Goal: Contribute content

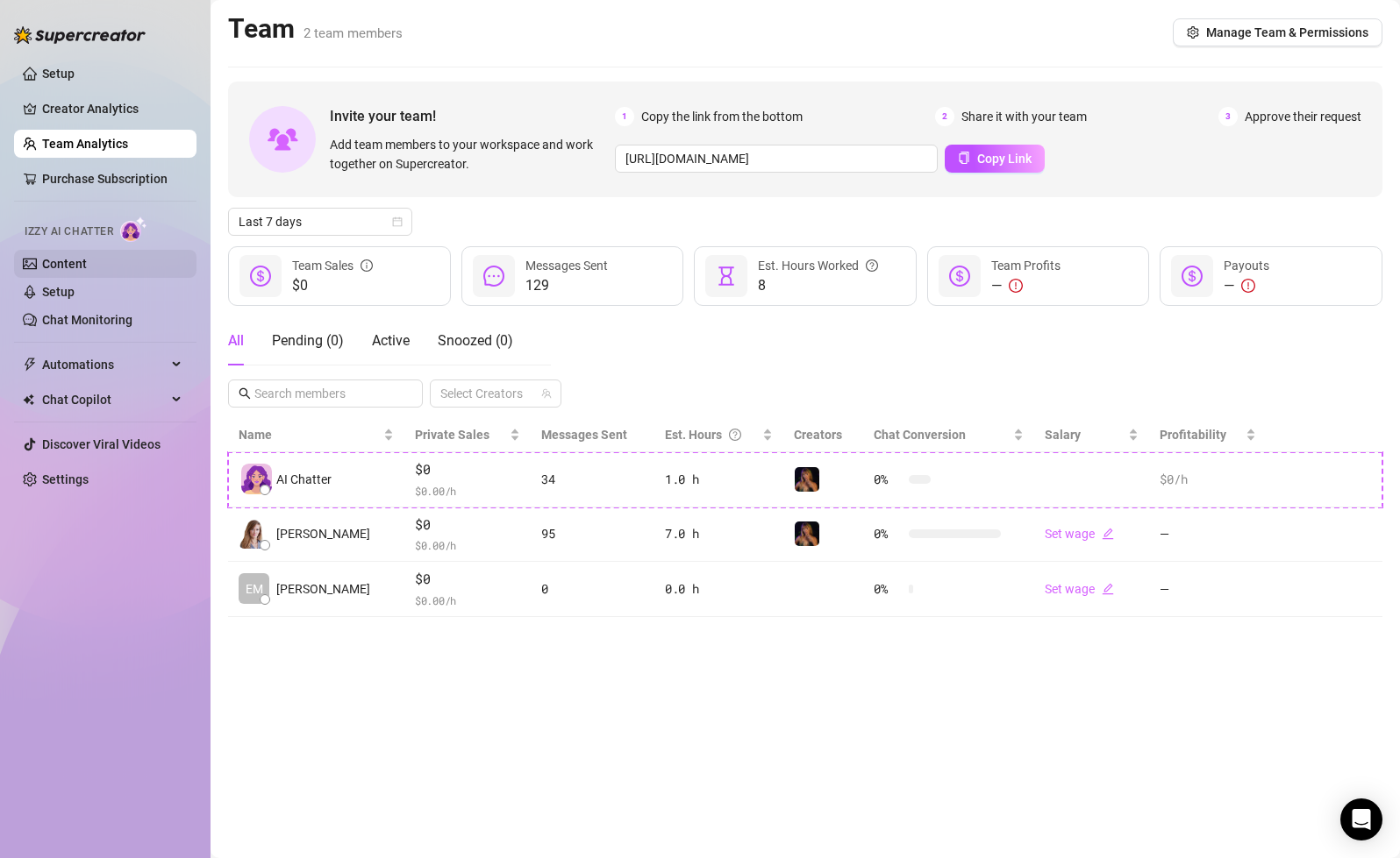
click at [87, 264] on link "Content" at bounding box center [64, 263] width 45 height 14
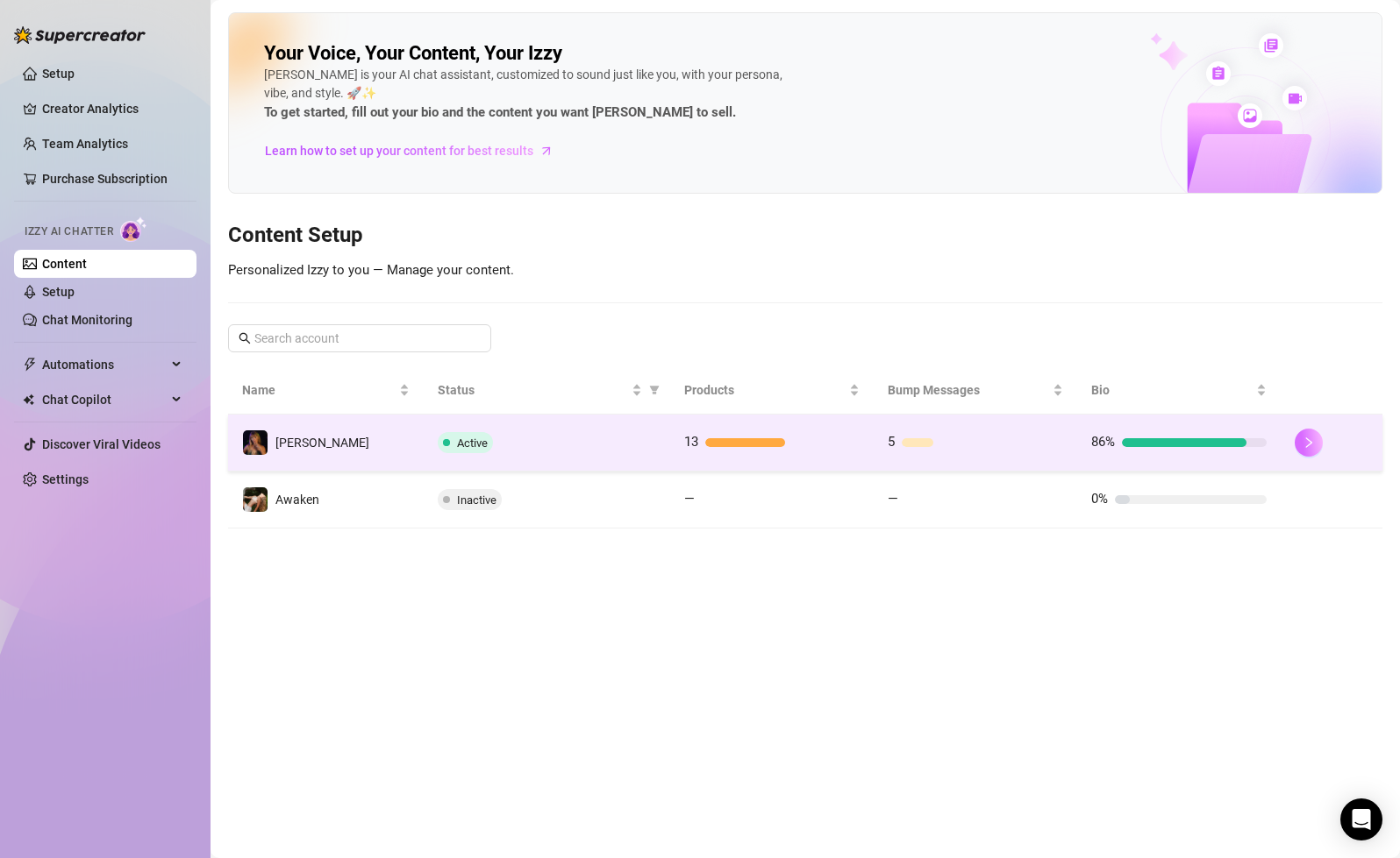
click at [1313, 442] on icon "right" at bounding box center [1308, 442] width 12 height 12
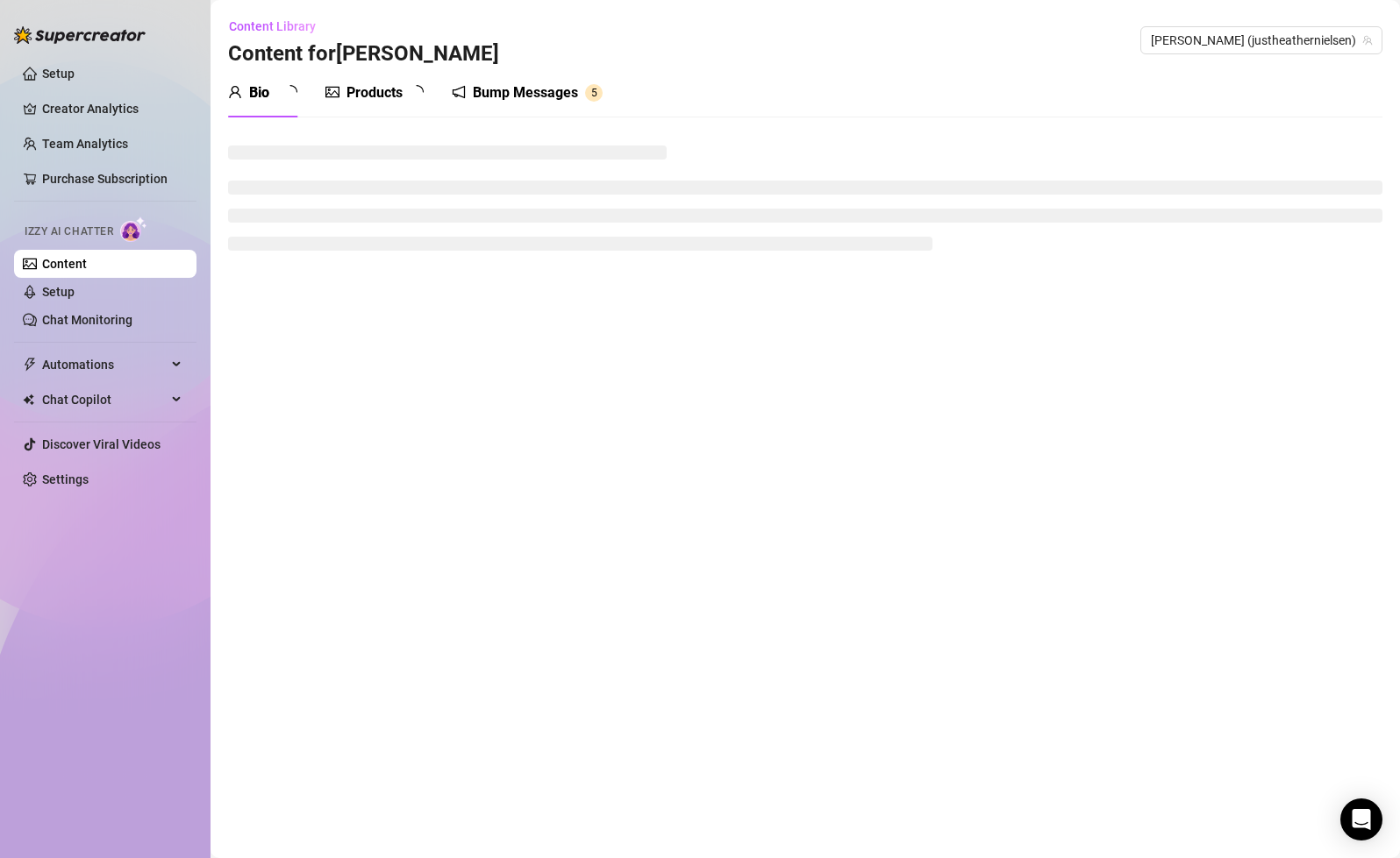
click at [396, 92] on div "Products" at bounding box center [374, 93] width 56 height 21
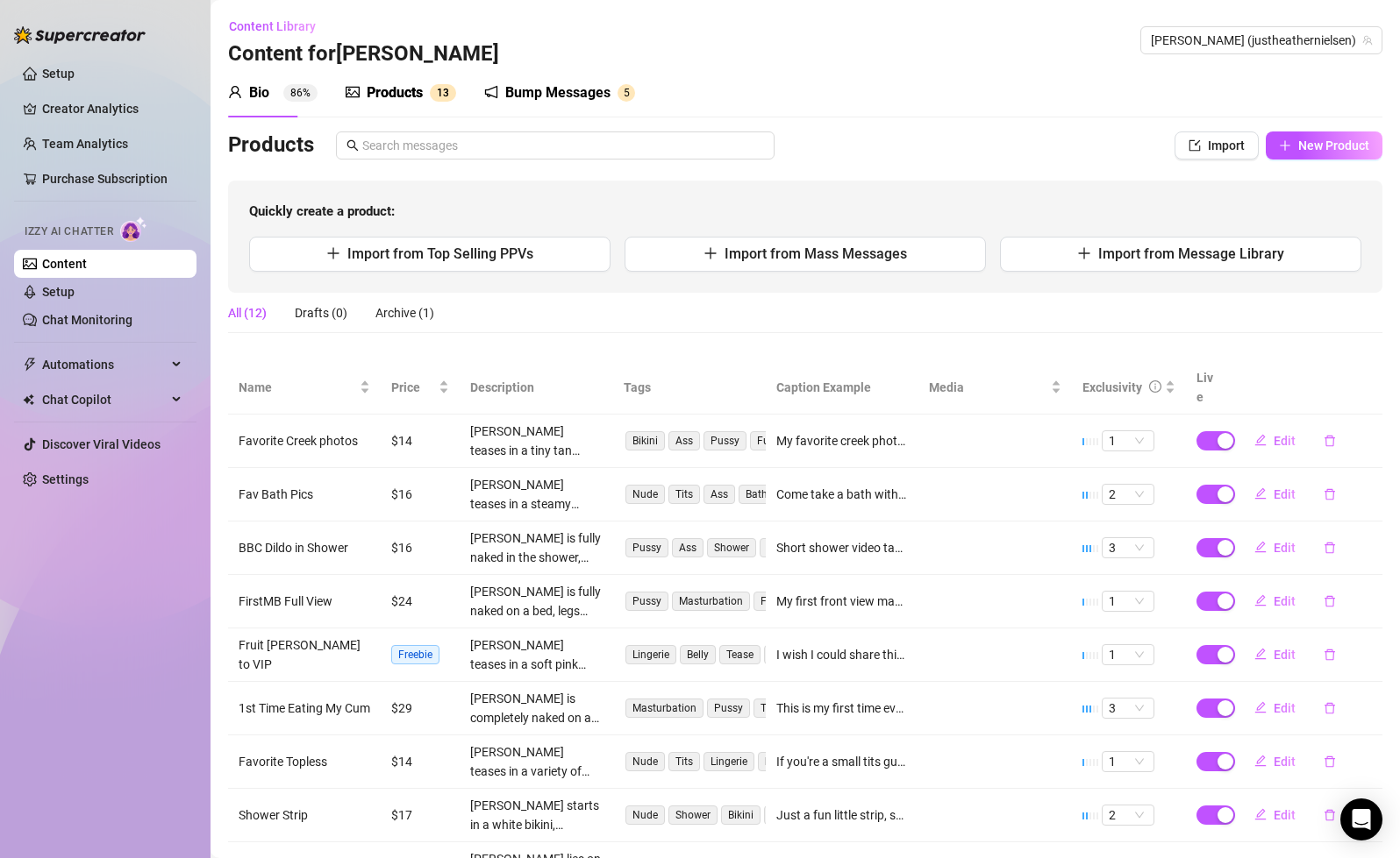
click at [374, 93] on div "Products" at bounding box center [394, 93] width 56 height 21
click at [1331, 158] on button "New Product" at bounding box center [1324, 146] width 117 height 28
type textarea "Type your message here..."
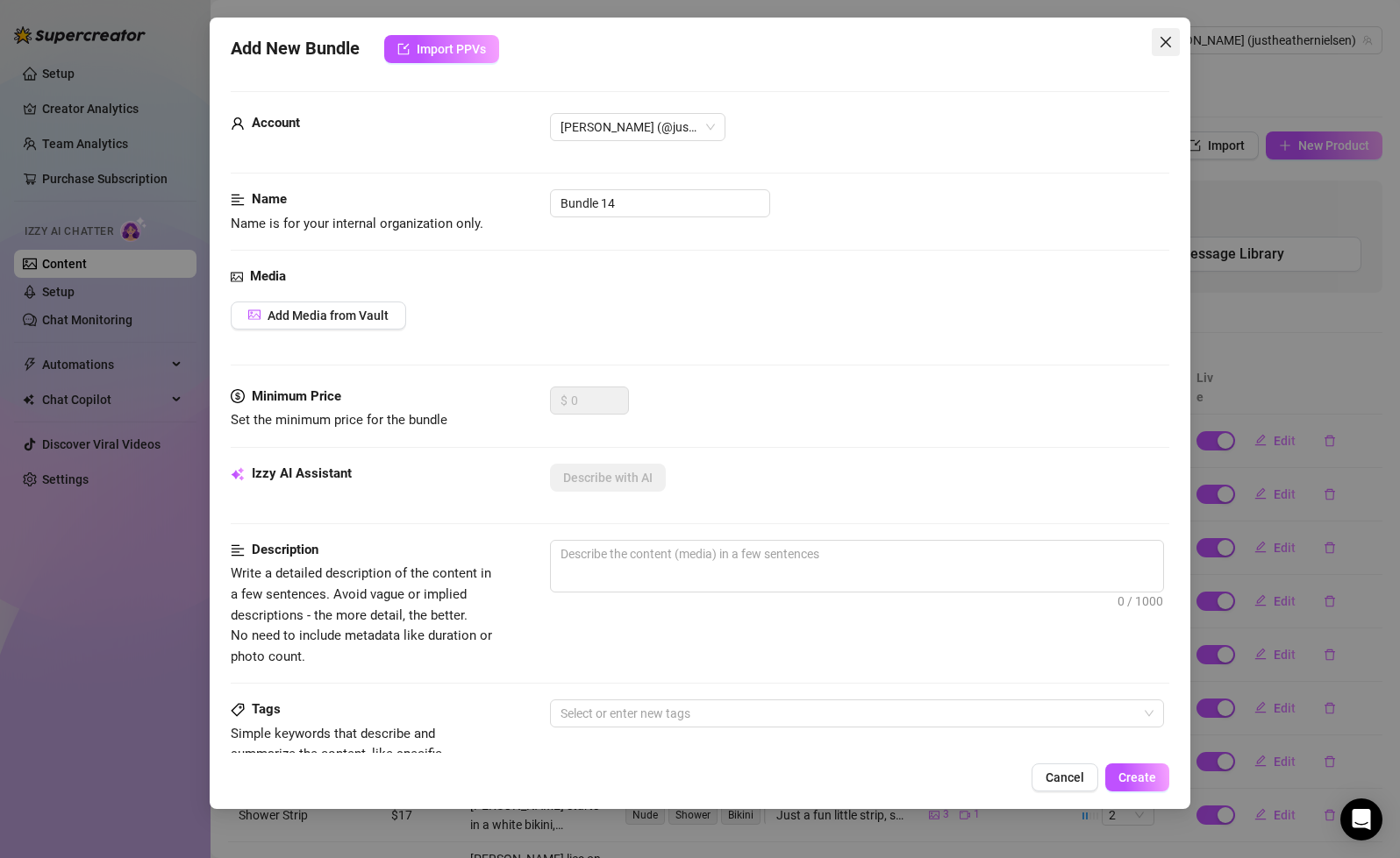
click at [1162, 44] on icon "close" at bounding box center [1164, 42] width 10 height 10
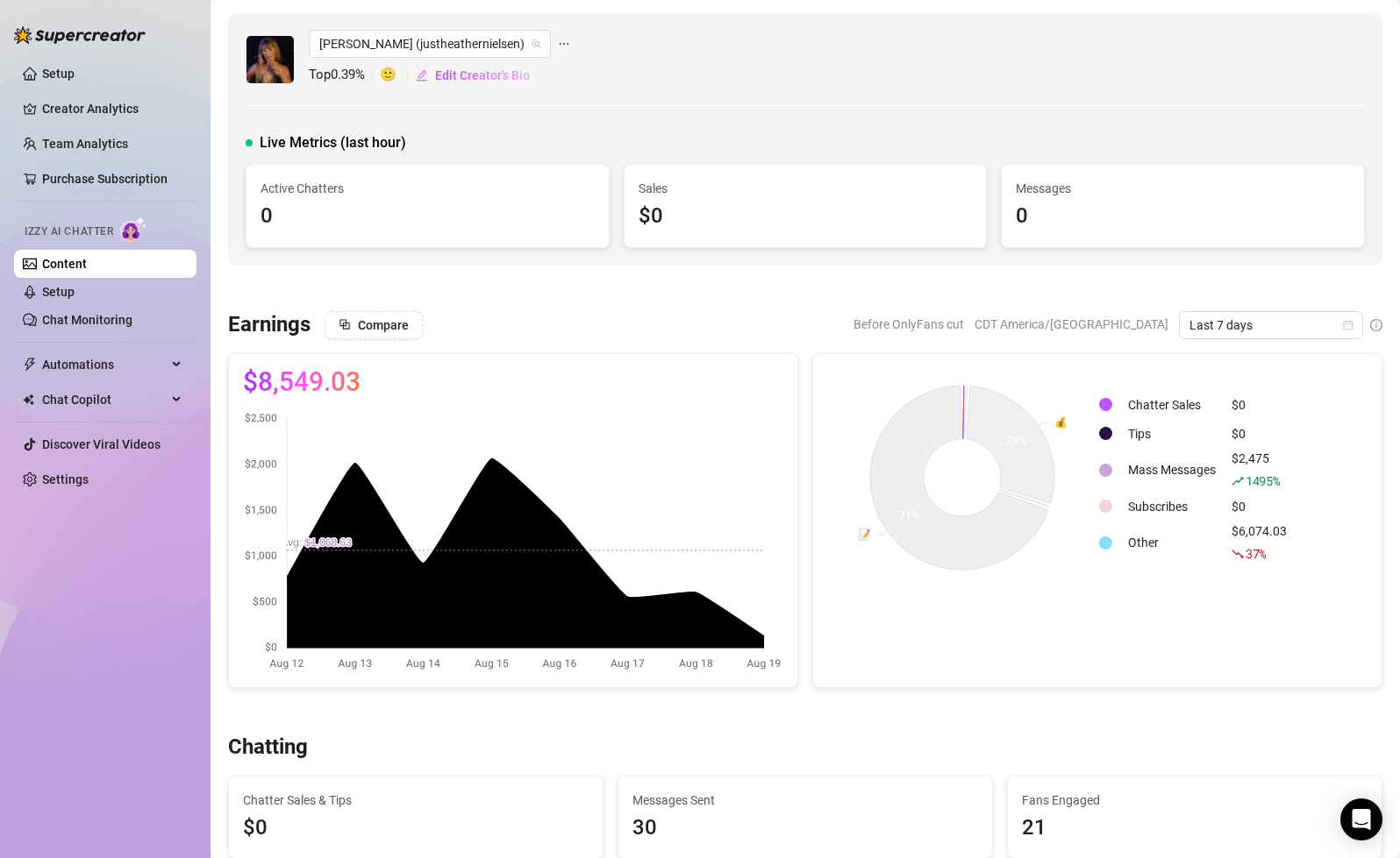
click at [1138, 403] on td "Chatter Sales" at bounding box center [1172, 404] width 102 height 27
